Goal: Book appointment/travel/reservation

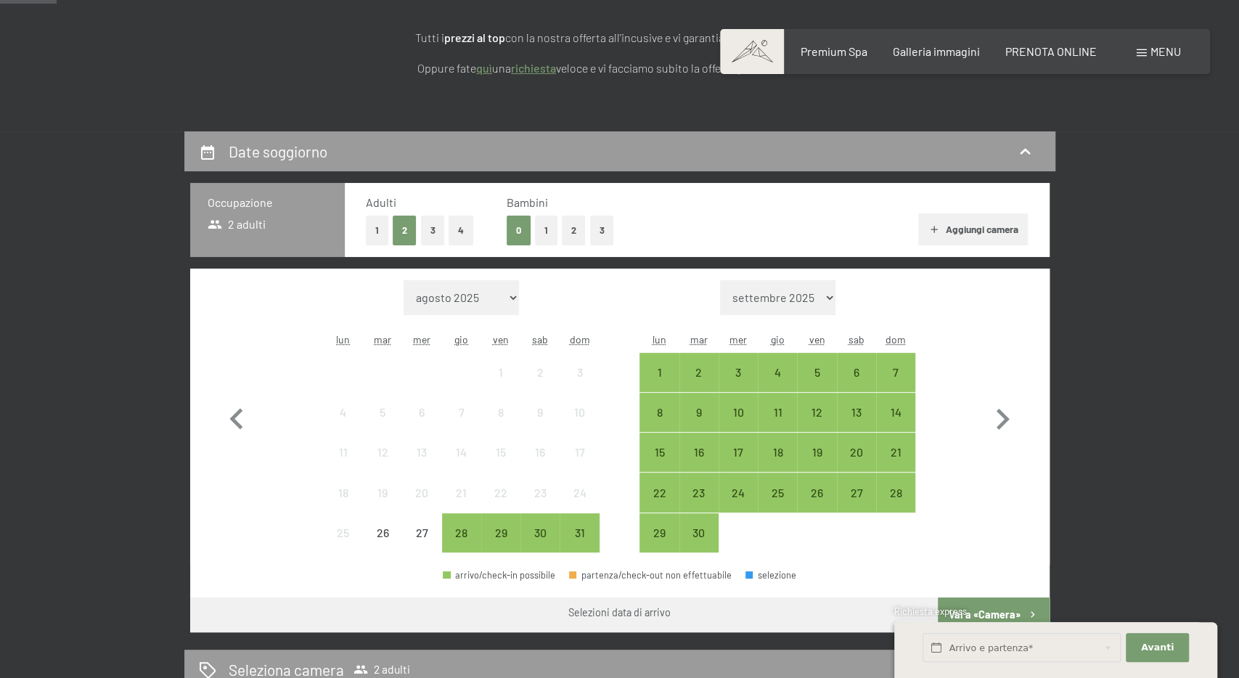
scroll to position [226, 0]
click at [545, 226] on button "1" at bounding box center [546, 231] width 23 height 30
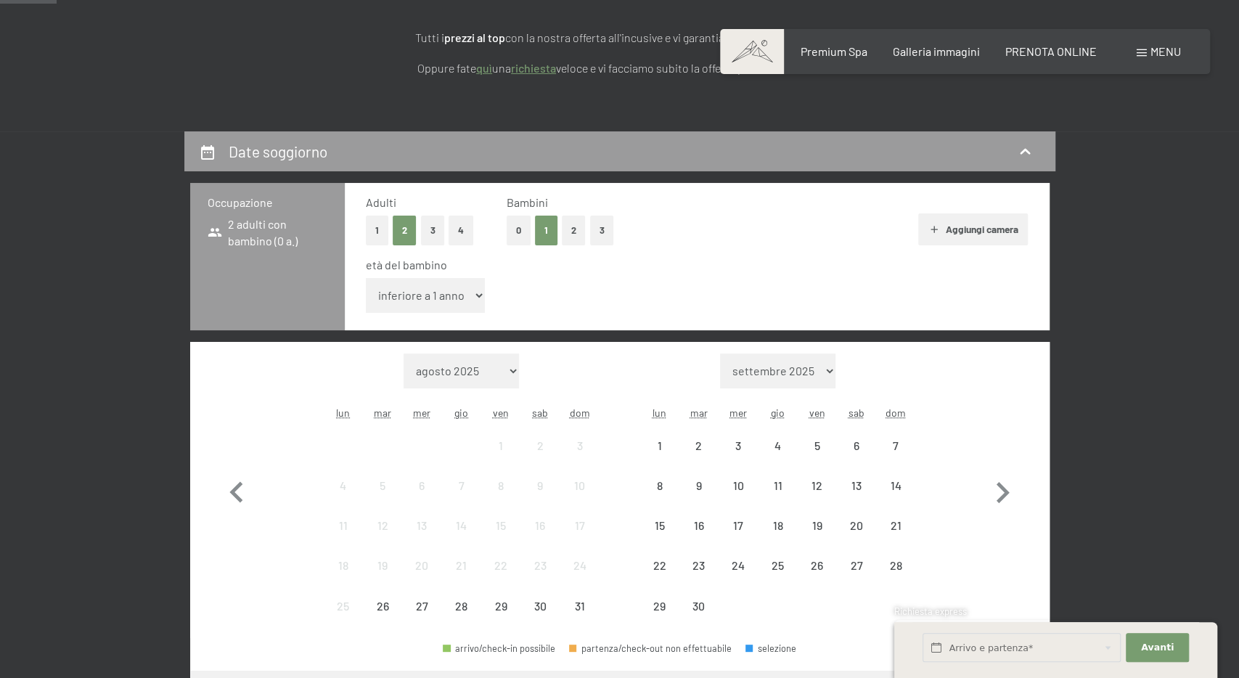
click at [366, 278] on select "inferiore a 1 anno 1 anno 2 anni 3 anni 4 anni 5 anni 6 anni 7 anni 8 anni 9 an…" at bounding box center [426, 295] width 120 height 35
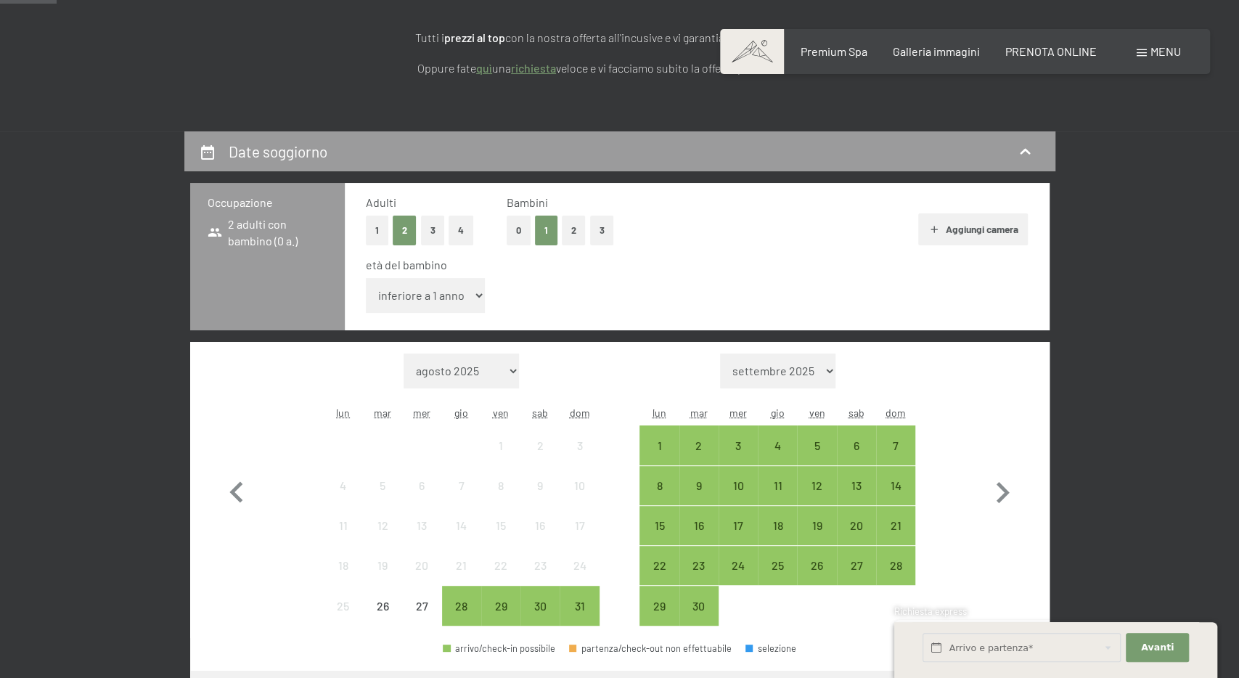
select select "4"
click option "4 anni" at bounding box center [0, 0] width 0 height 0
drag, startPoint x: 581, startPoint y: 608, endPoint x: 691, endPoint y: 499, distance: 155.5
click at [583, 608] on div "31" at bounding box center [579, 618] width 36 height 36
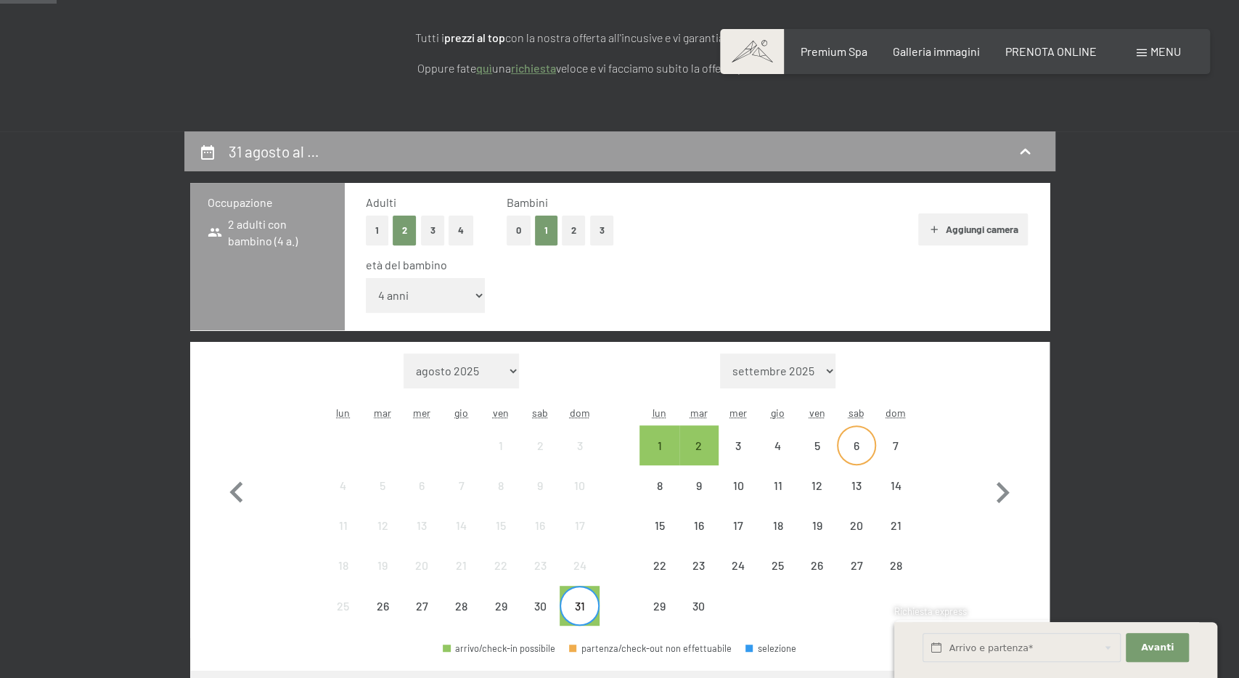
click at [856, 442] on div "6" at bounding box center [856, 458] width 36 height 36
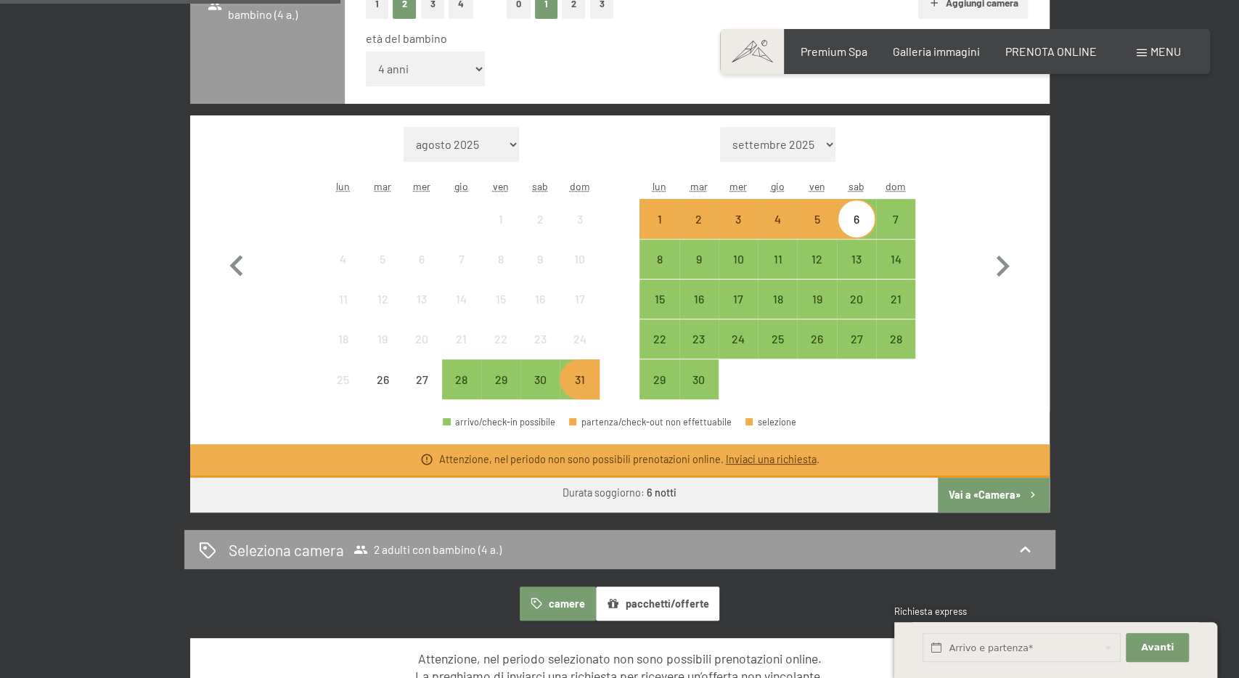
click at [997, 493] on button "Vai a «Camera»" at bounding box center [993, 495] width 111 height 35
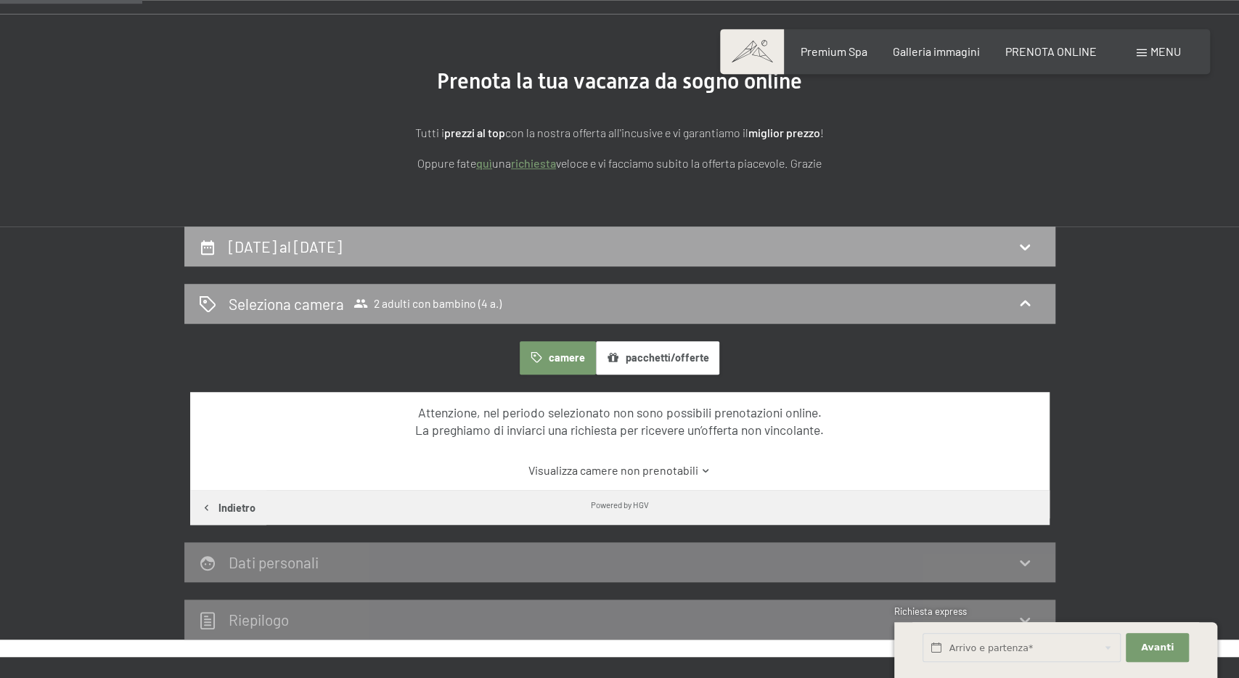
click at [573, 259] on div "[DATE] al [DATE]" at bounding box center [619, 246] width 871 height 40
select select "4"
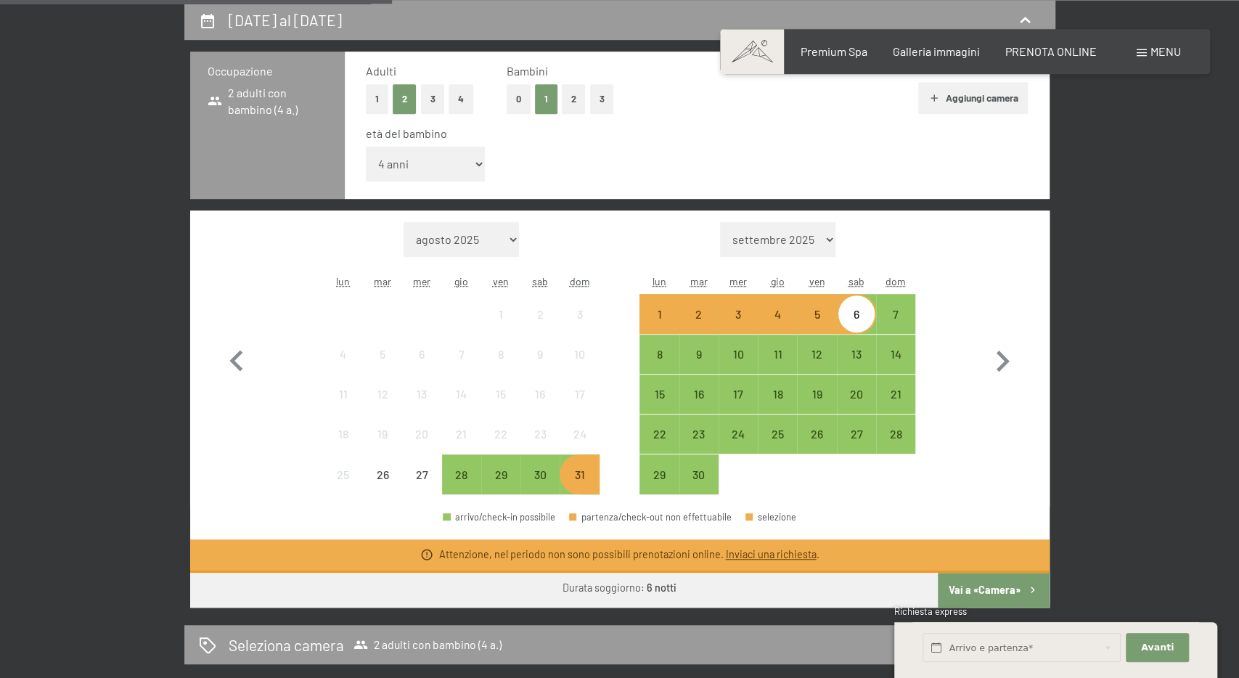
click at [652, 310] on div "1" at bounding box center [659, 326] width 36 height 36
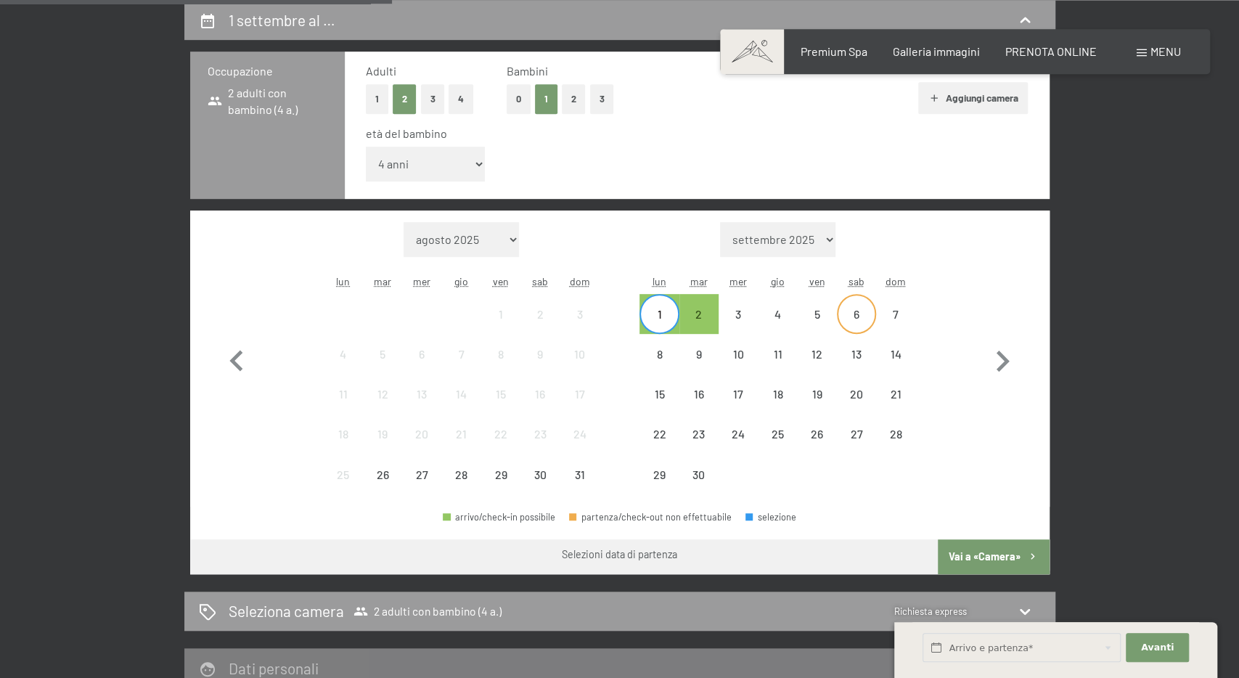
click at [857, 313] on div "6" at bounding box center [856, 326] width 36 height 36
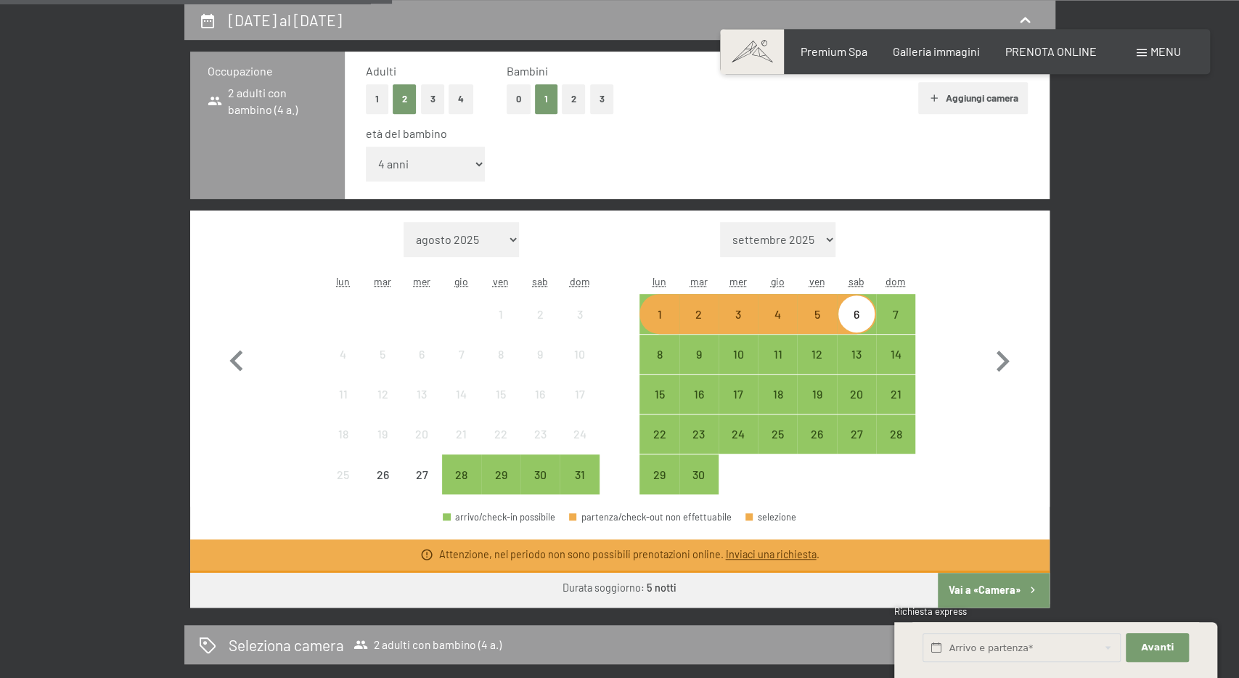
click at [986, 589] on button "Vai a «Camera»" at bounding box center [993, 590] width 111 height 35
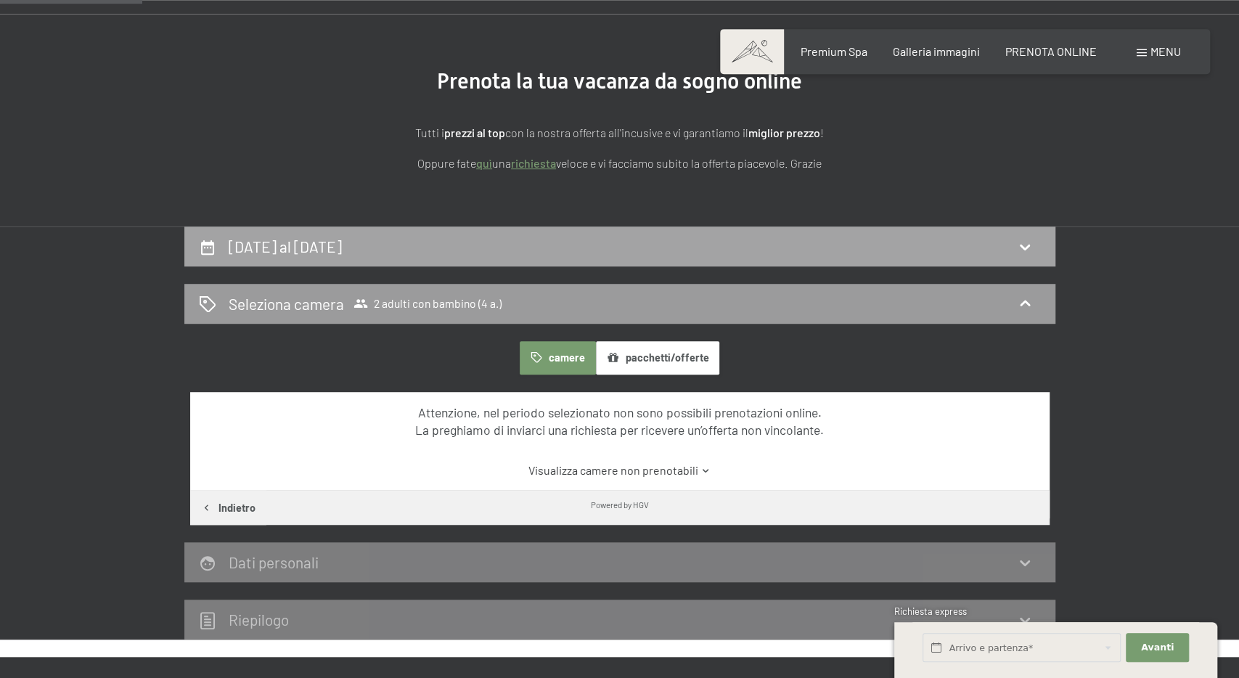
click at [713, 248] on div "[DATE] al [DATE]" at bounding box center [620, 246] width 842 height 21
select select "4"
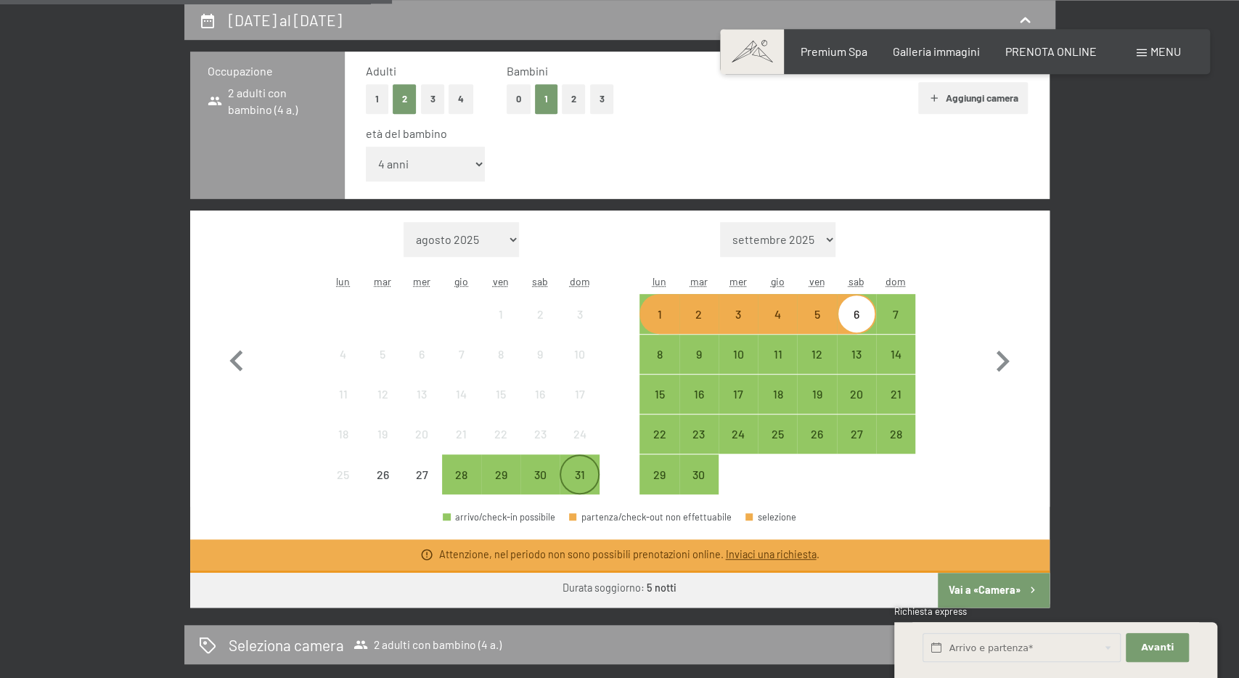
click at [580, 483] on div "31" at bounding box center [579, 487] width 36 height 36
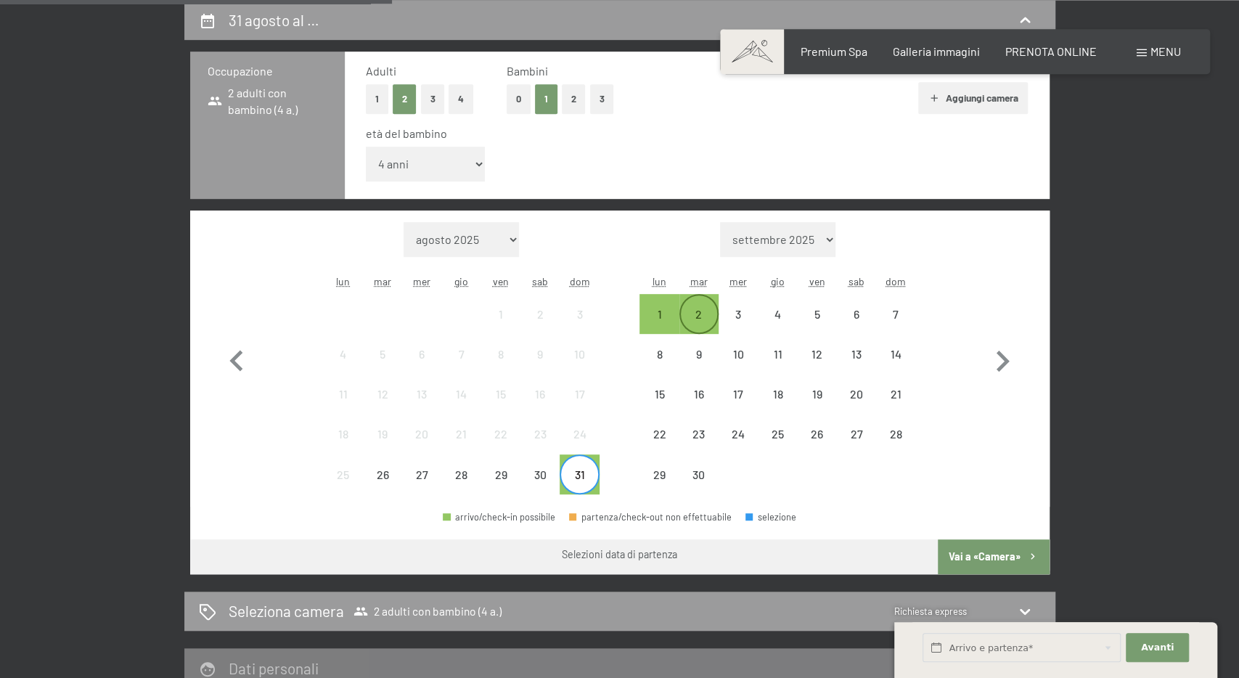
click at [697, 306] on div "2" at bounding box center [699, 313] width 36 height 36
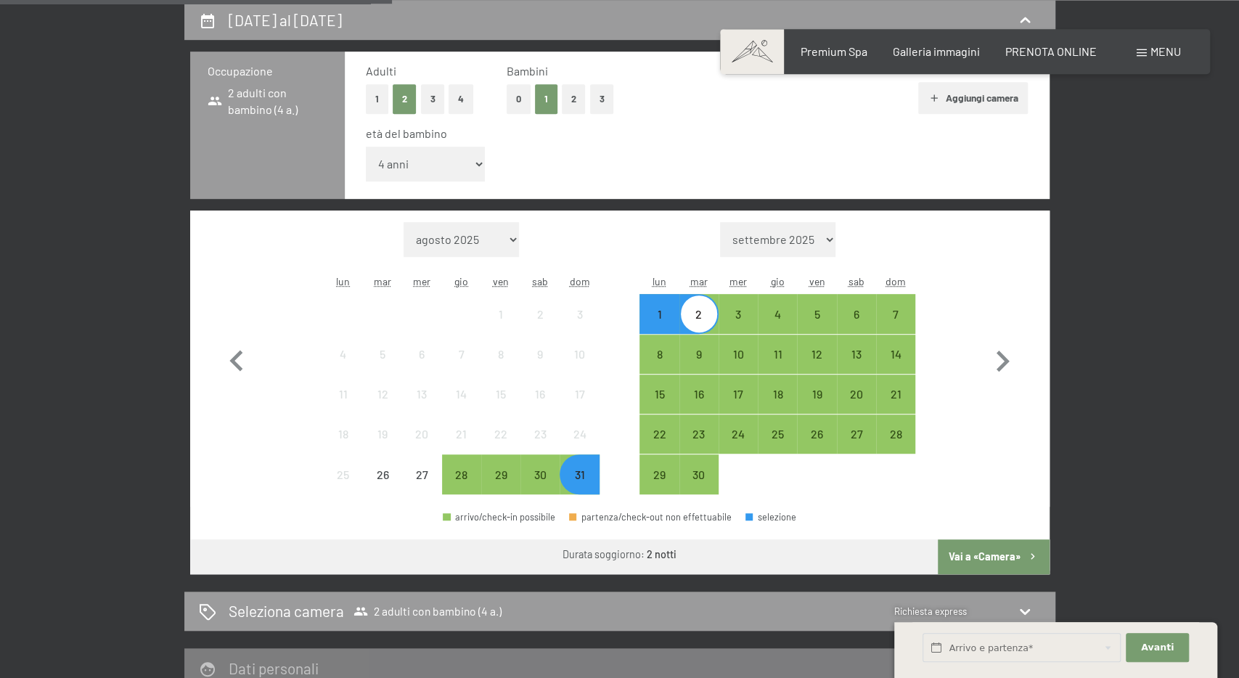
click at [983, 563] on button "Vai a «Camera»" at bounding box center [993, 556] width 111 height 35
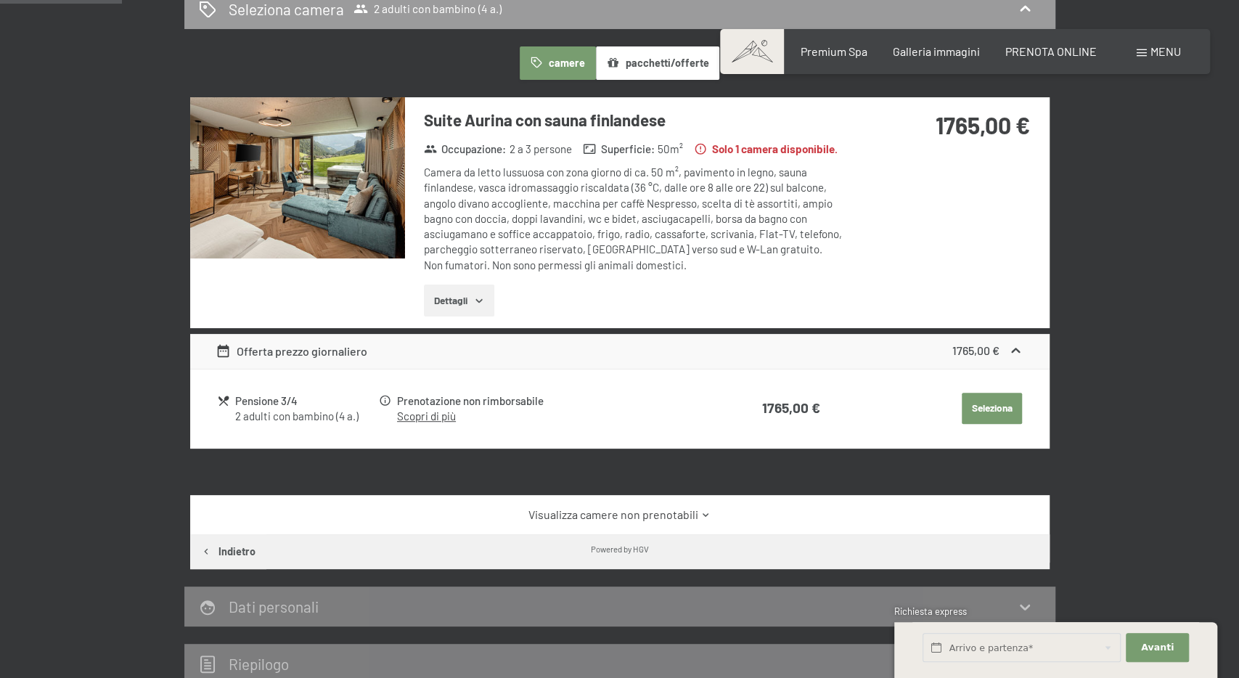
scroll to position [0, 0]
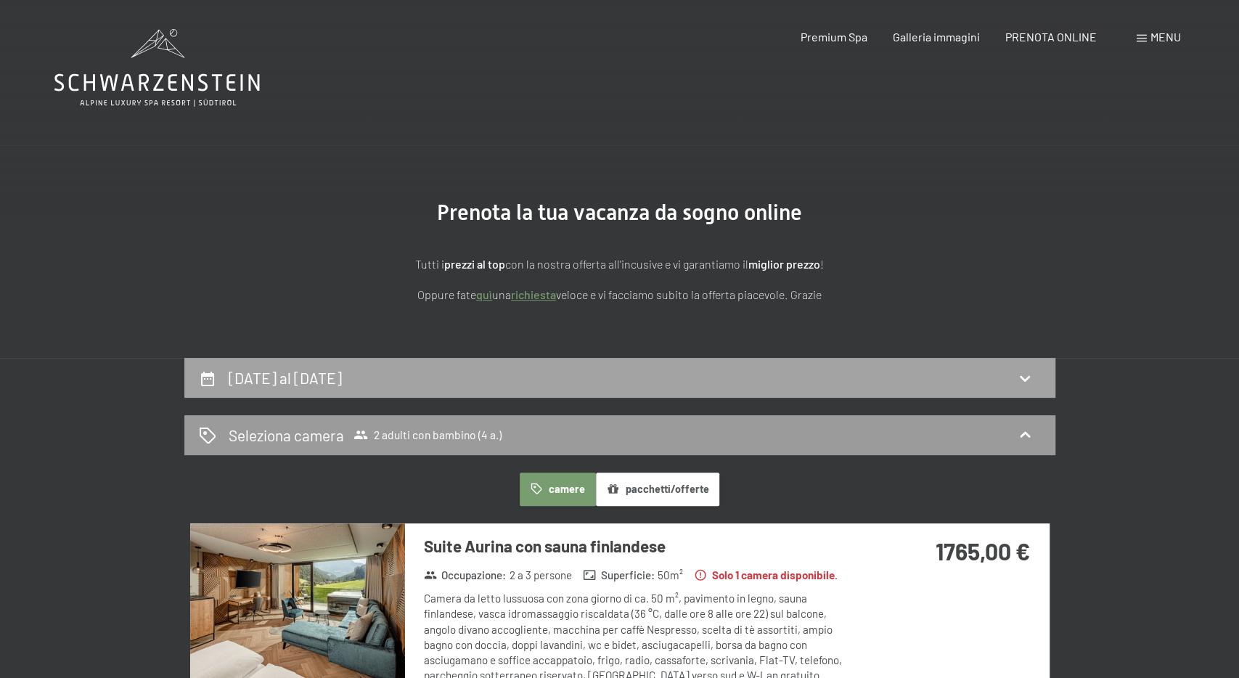
click at [674, 381] on div "[DATE] al [DATE]" at bounding box center [620, 377] width 842 height 21
select select "4"
